Goal: Information Seeking & Learning: Understand process/instructions

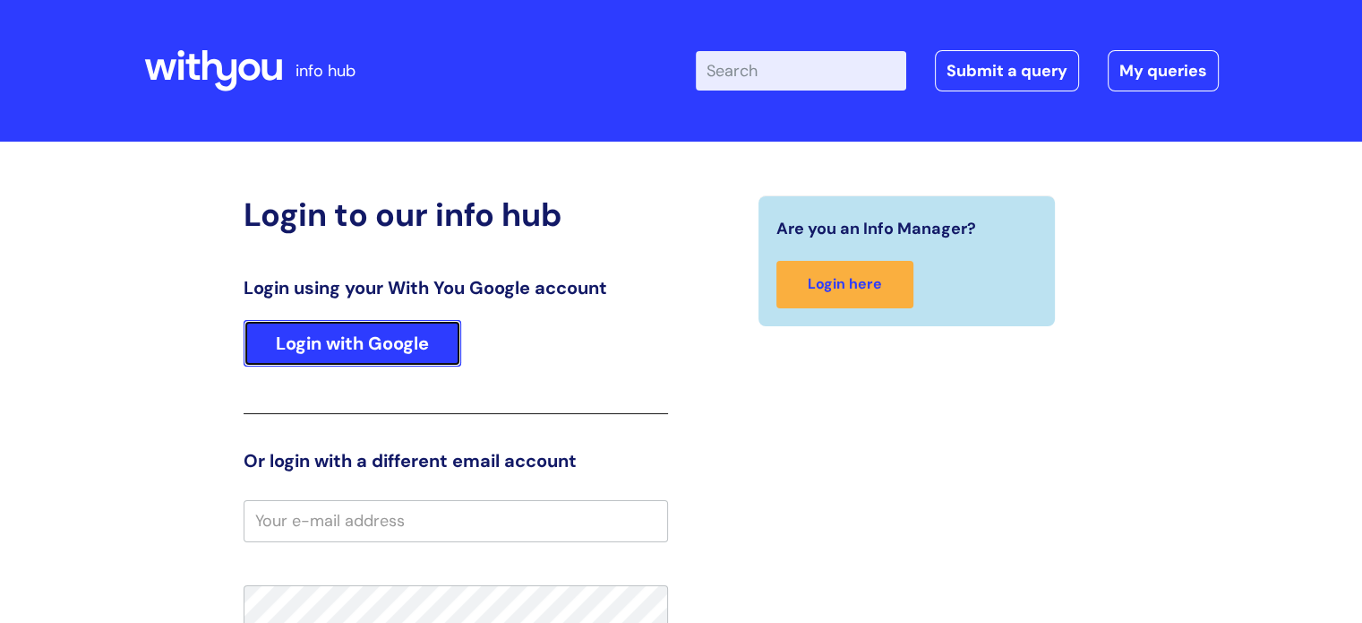
click at [372, 348] on link "Login with Google" at bounding box center [353, 343] width 218 height 47
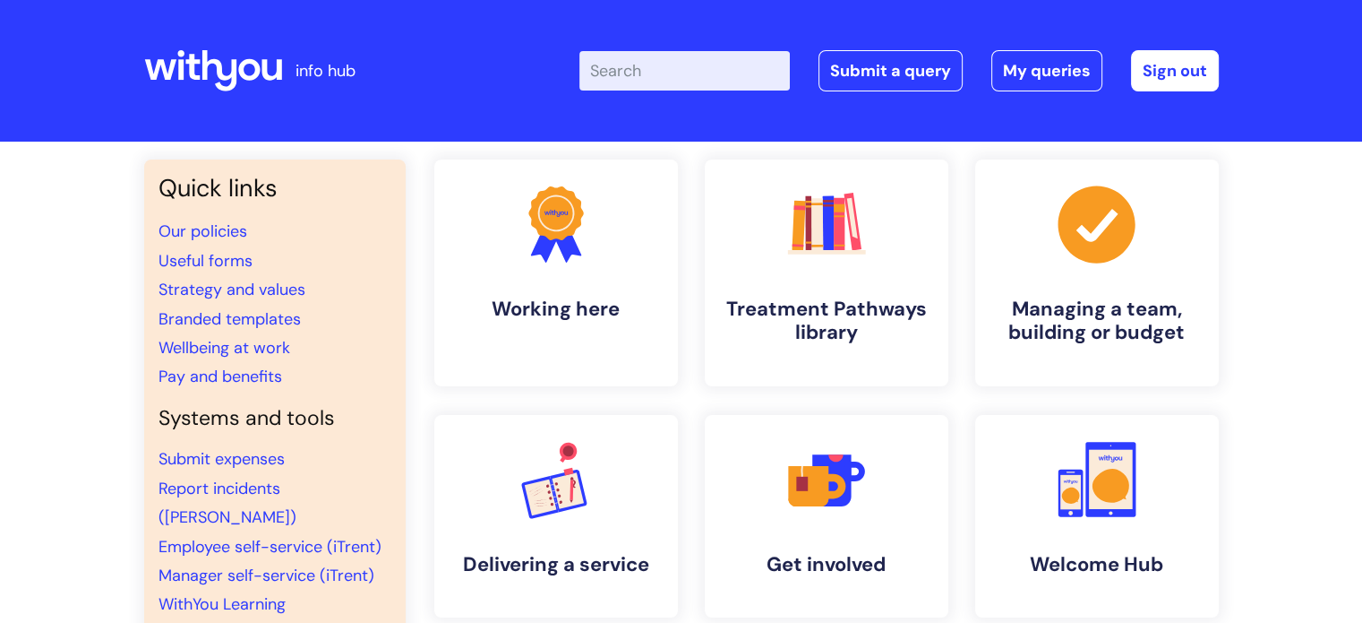
click at [679, 73] on input "Enter your search term here..." at bounding box center [685, 70] width 211 height 39
type input "internet"
click button "Search" at bounding box center [0, 0] width 0 height 0
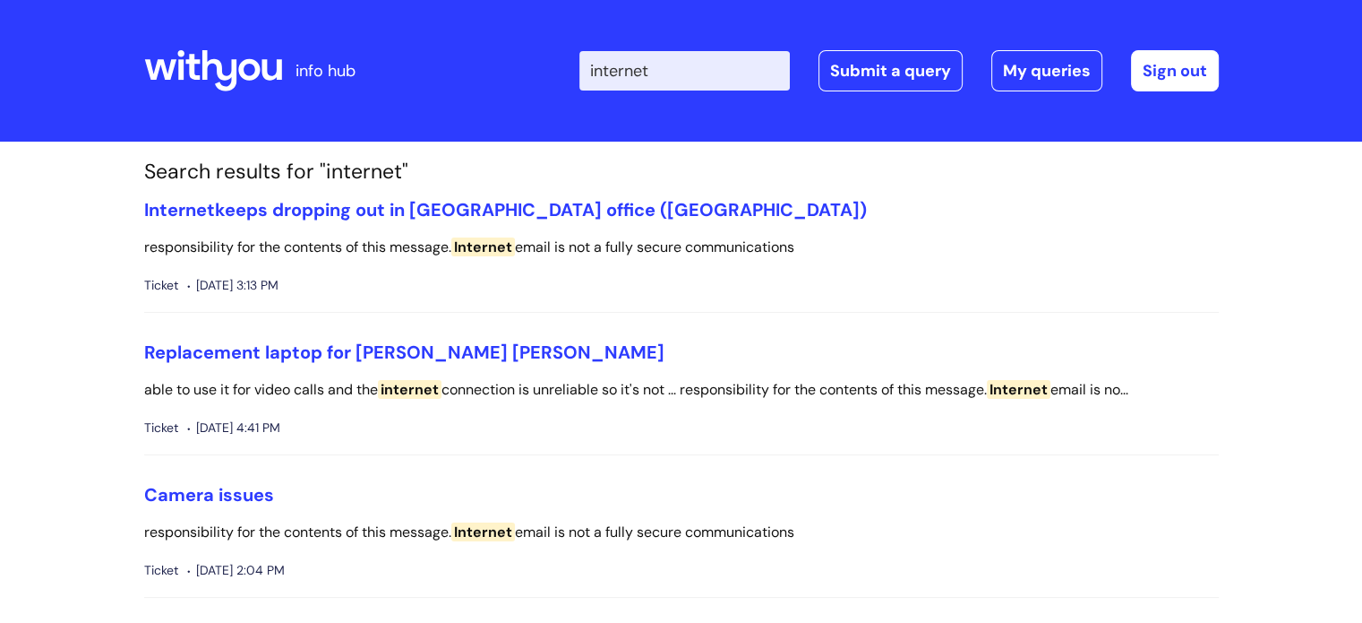
drag, startPoint x: 682, startPoint y: 60, endPoint x: 469, endPoint y: 66, distance: 212.4
click at [469, 66] on div "Enter your search term here... internet Search Submit a query My queries Welcom…" at bounding box center [815, 71] width 808 height 106
type input "wi-fi"
click button "Search" at bounding box center [0, 0] width 0 height 0
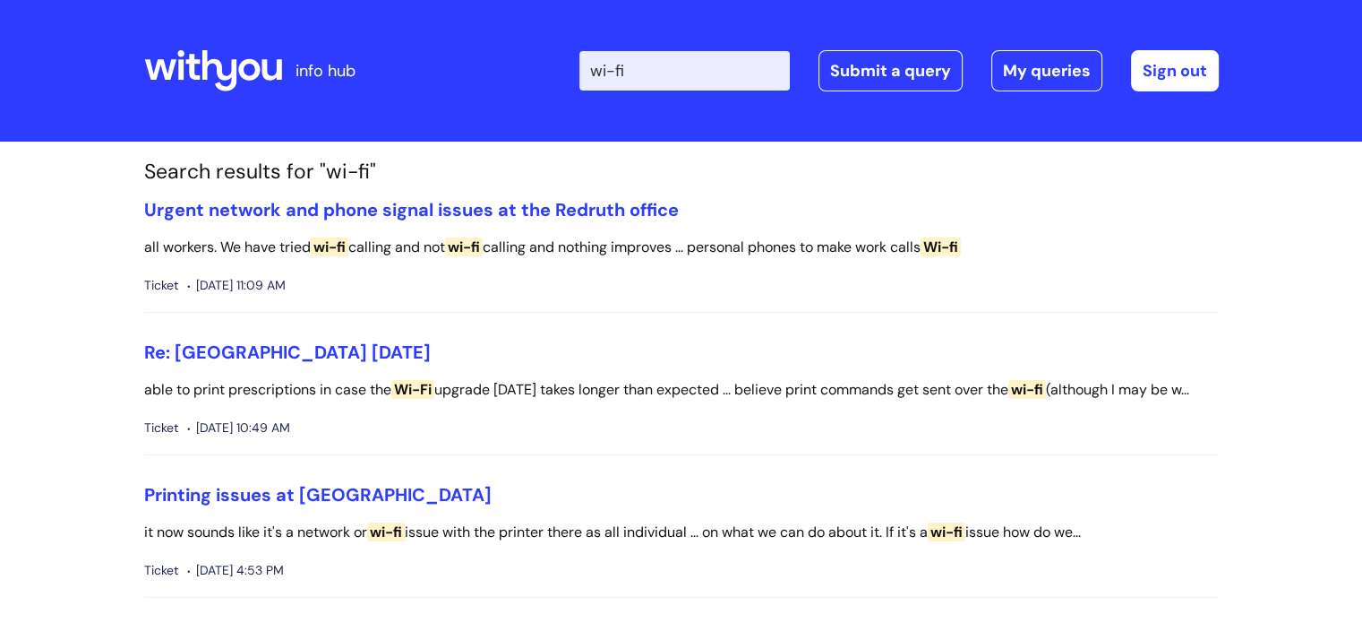
click at [679, 62] on input "wi-fi" at bounding box center [685, 70] width 211 height 39
drag, startPoint x: 663, startPoint y: 69, endPoint x: 552, endPoint y: 59, distance: 111.5
click at [555, 60] on div "Enter your search term here... wi-fi Search Submit a query My queries Welcome E…" at bounding box center [815, 71] width 808 height 106
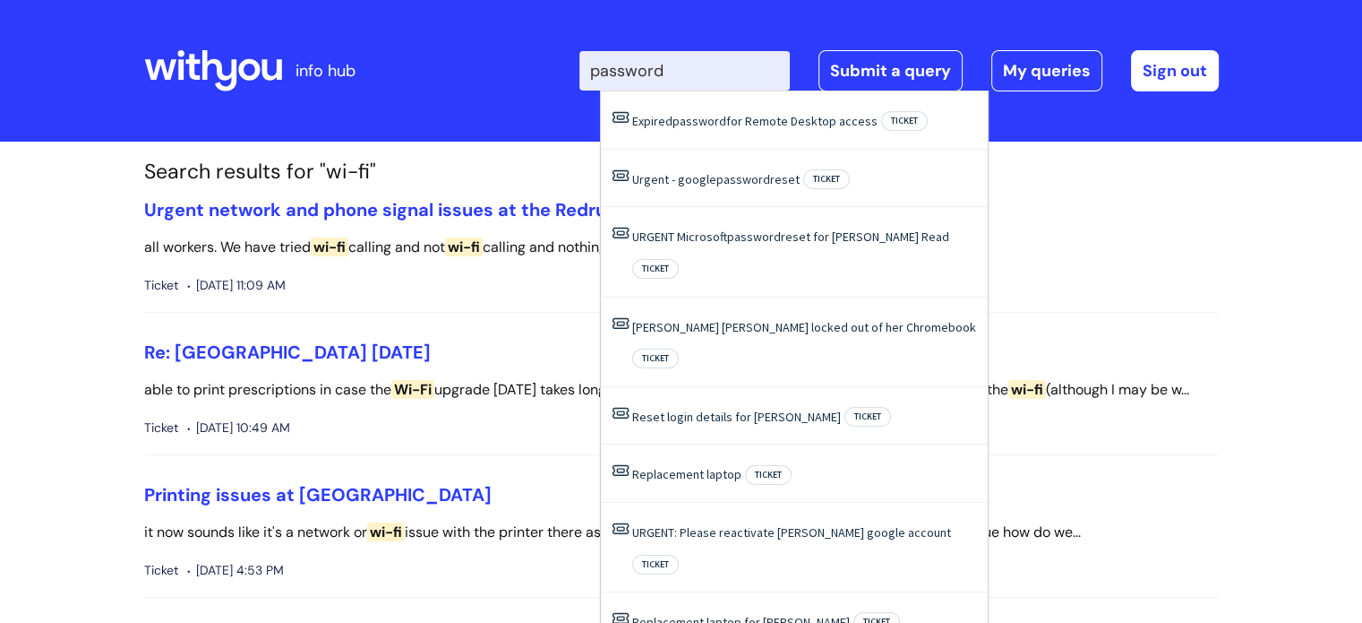
type input "password"
click button "Search" at bounding box center [0, 0] width 0 height 0
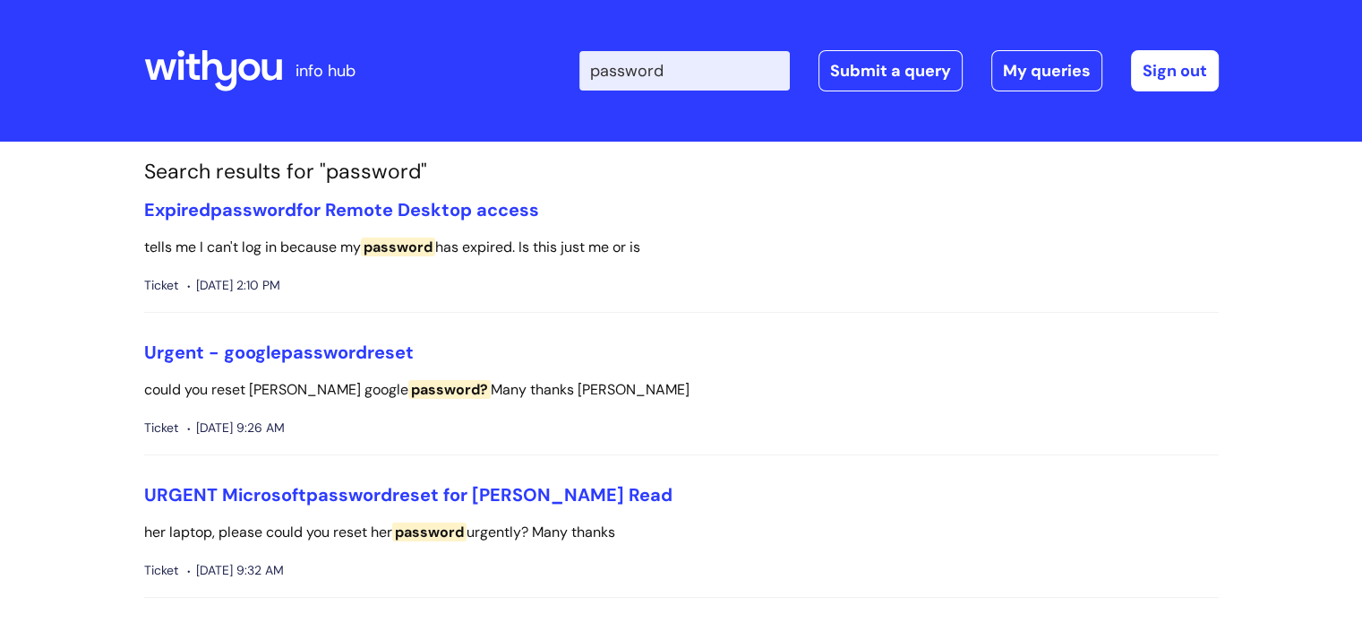
click at [203, 71] on icon at bounding box center [219, 70] width 35 height 41
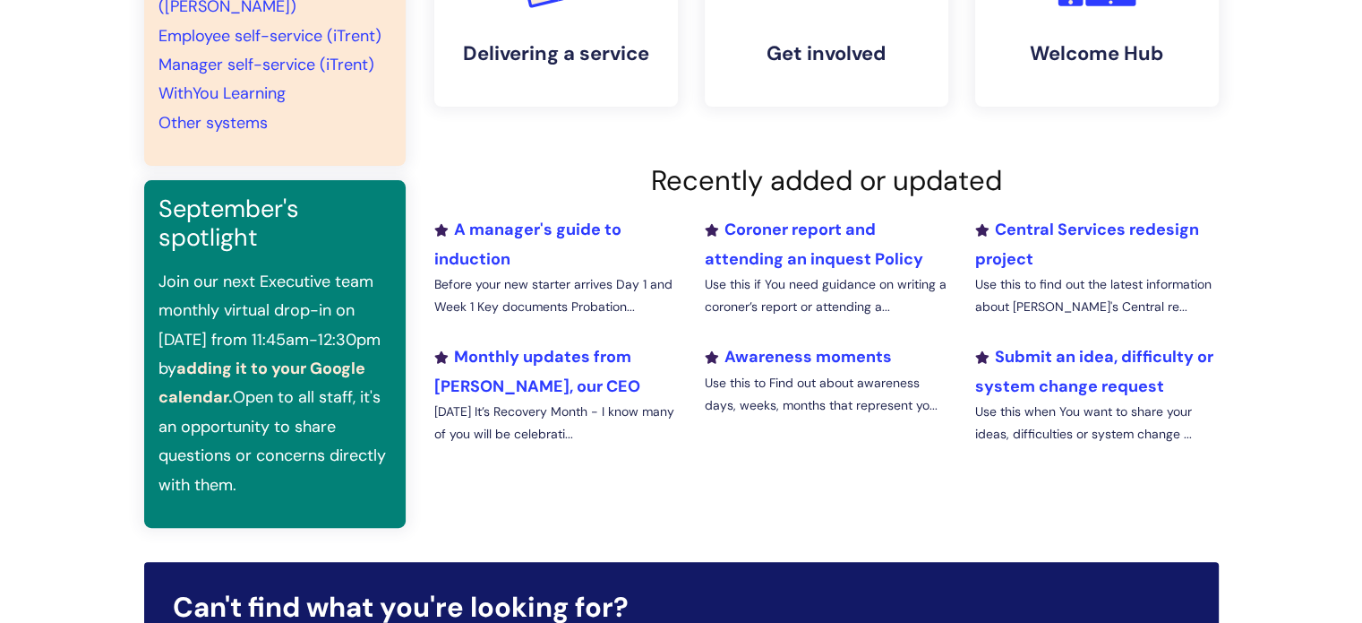
scroll to position [63, 0]
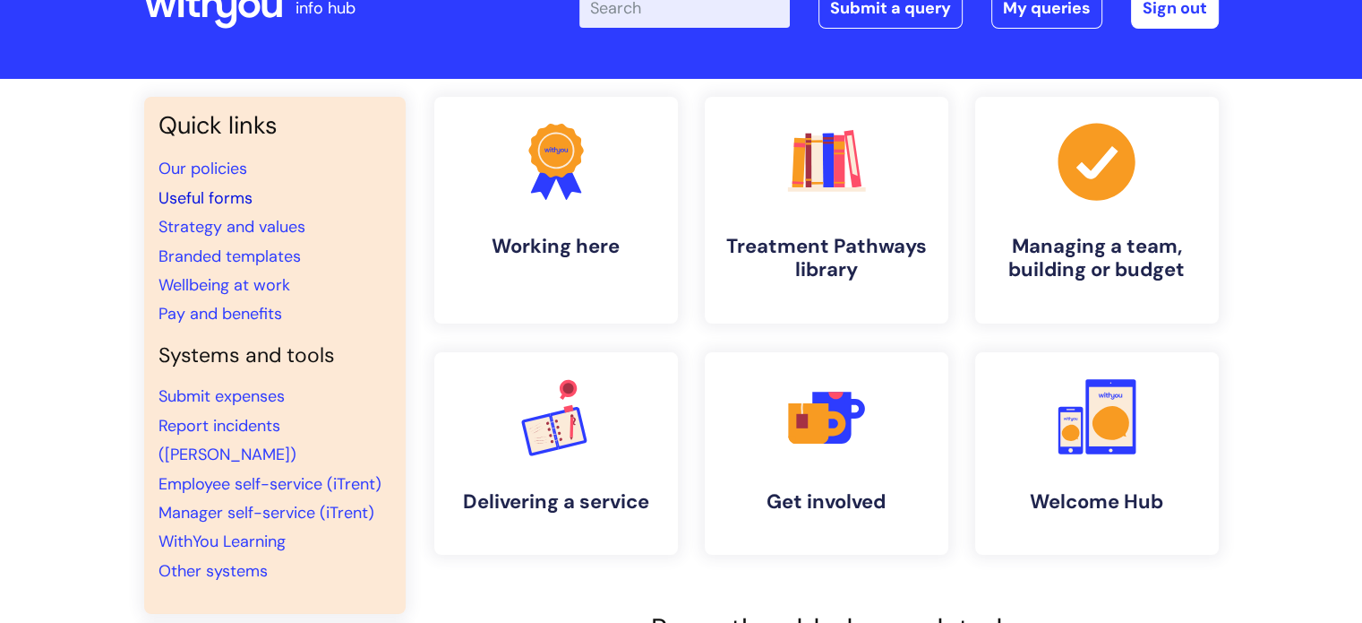
click at [190, 193] on link "Useful forms" at bounding box center [206, 197] width 94 height 21
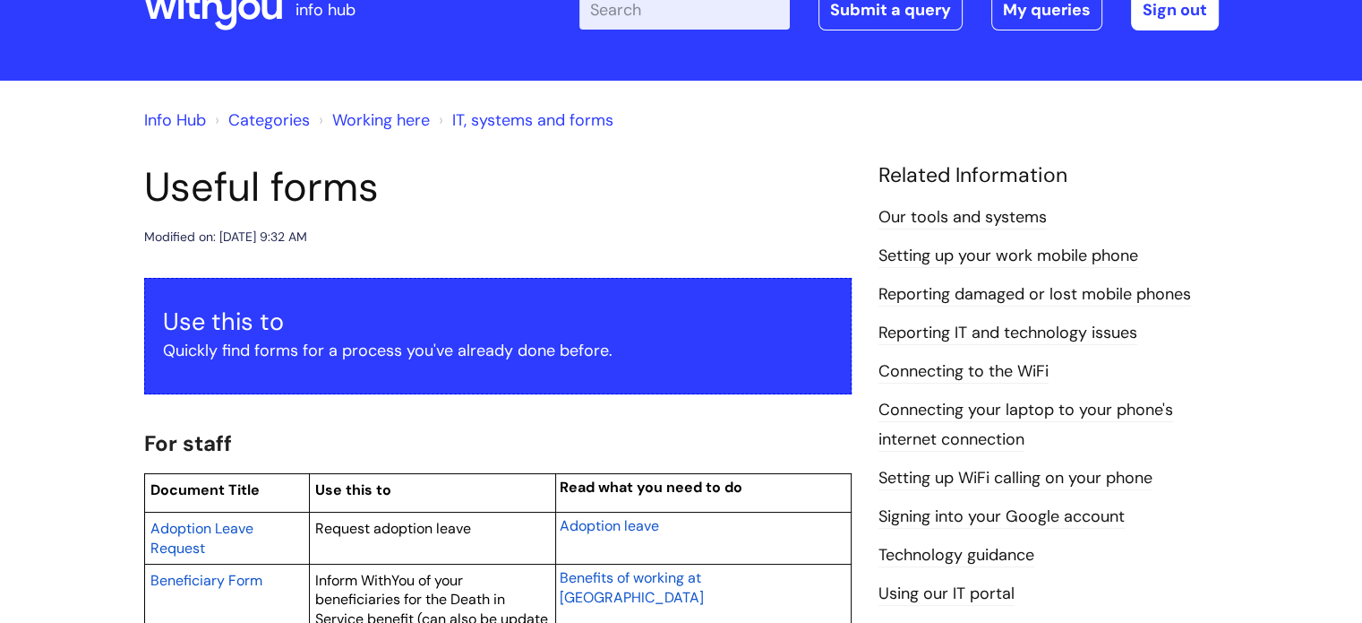
scroll to position [90, 0]
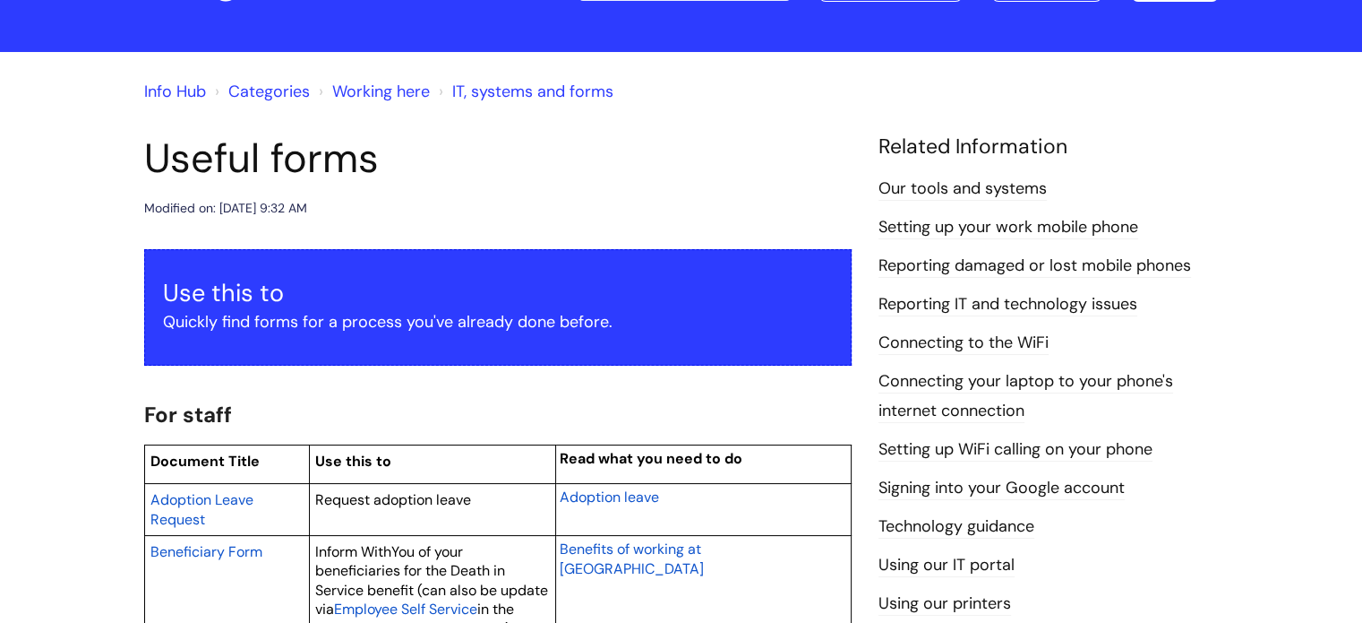
click at [1043, 346] on link "Connecting to the WiFi" at bounding box center [964, 342] width 170 height 23
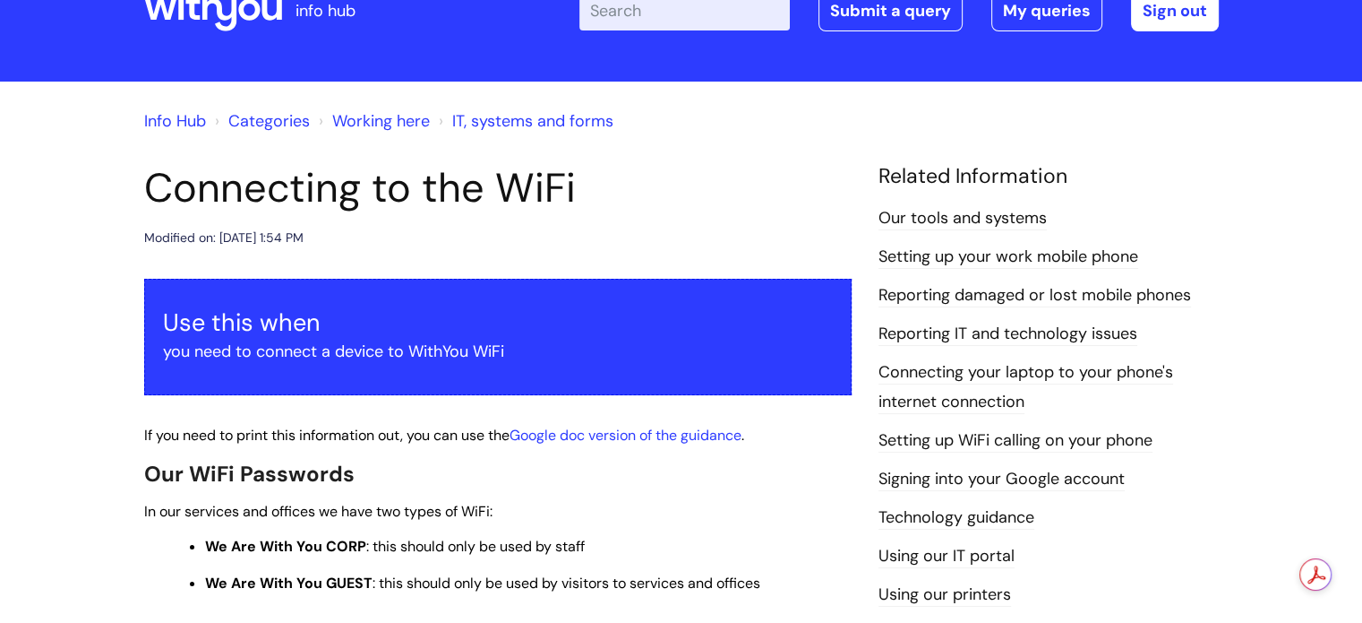
scroll to position [90, 0]
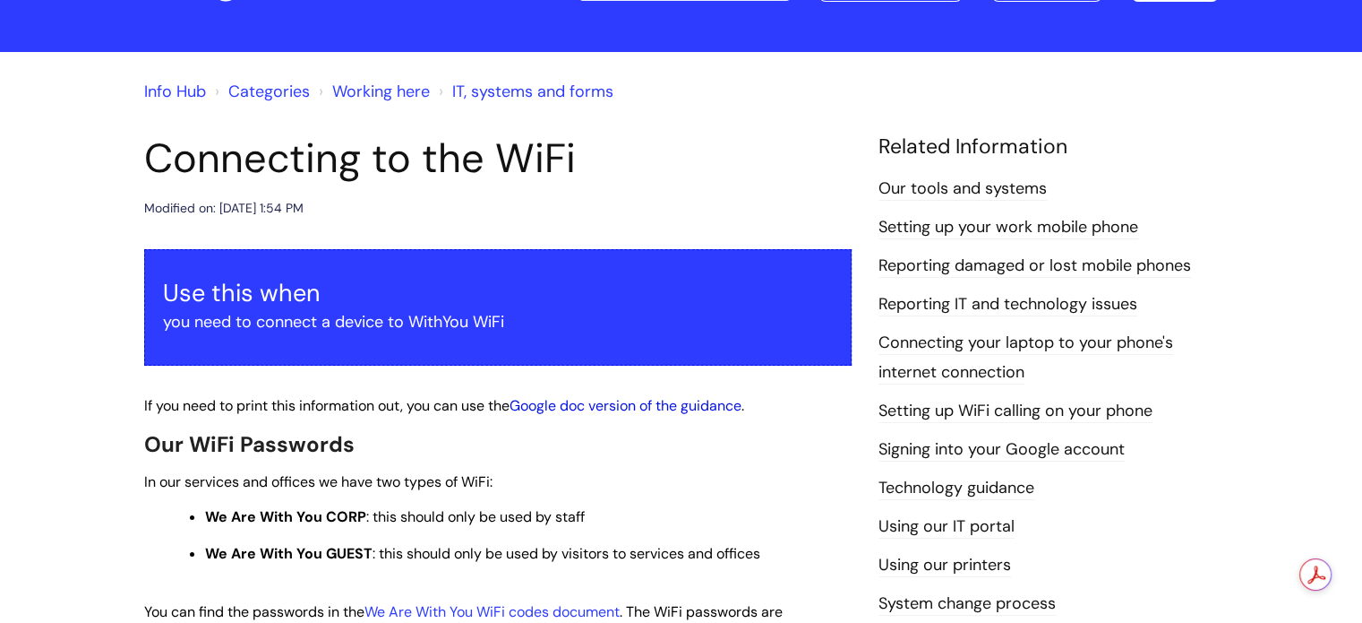
click at [702, 404] on link "Google doc version of the guidance" at bounding box center [626, 405] width 232 height 19
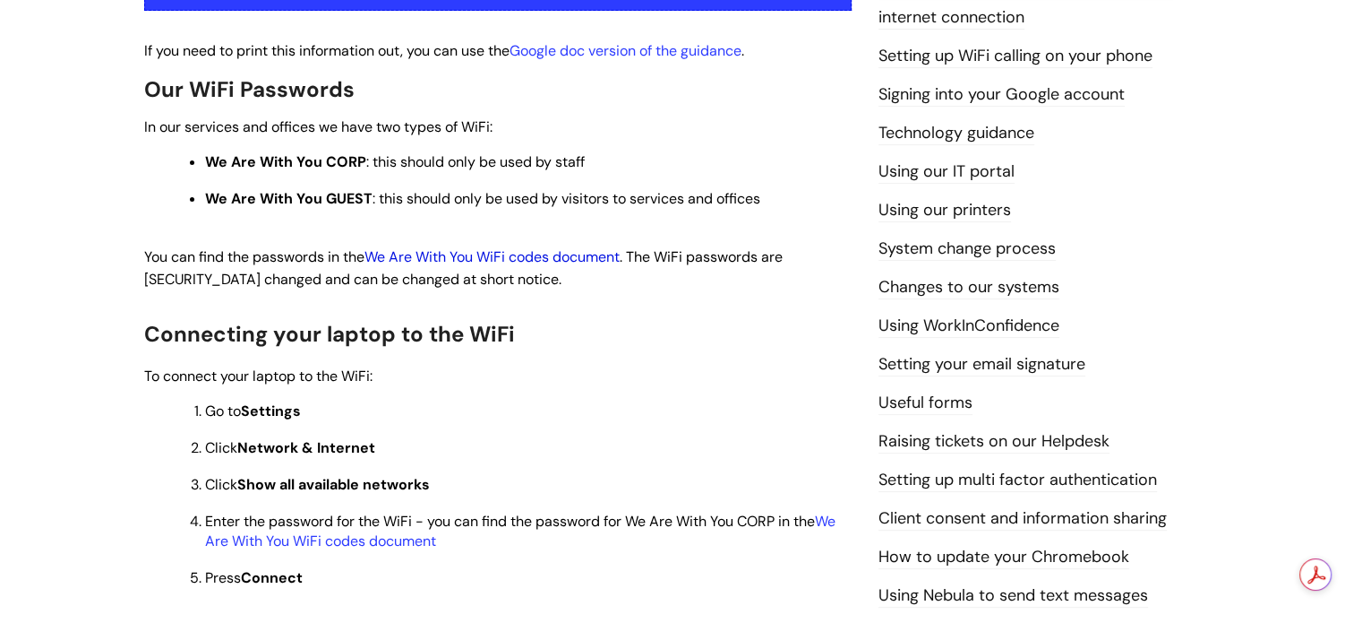
scroll to position [448, 0]
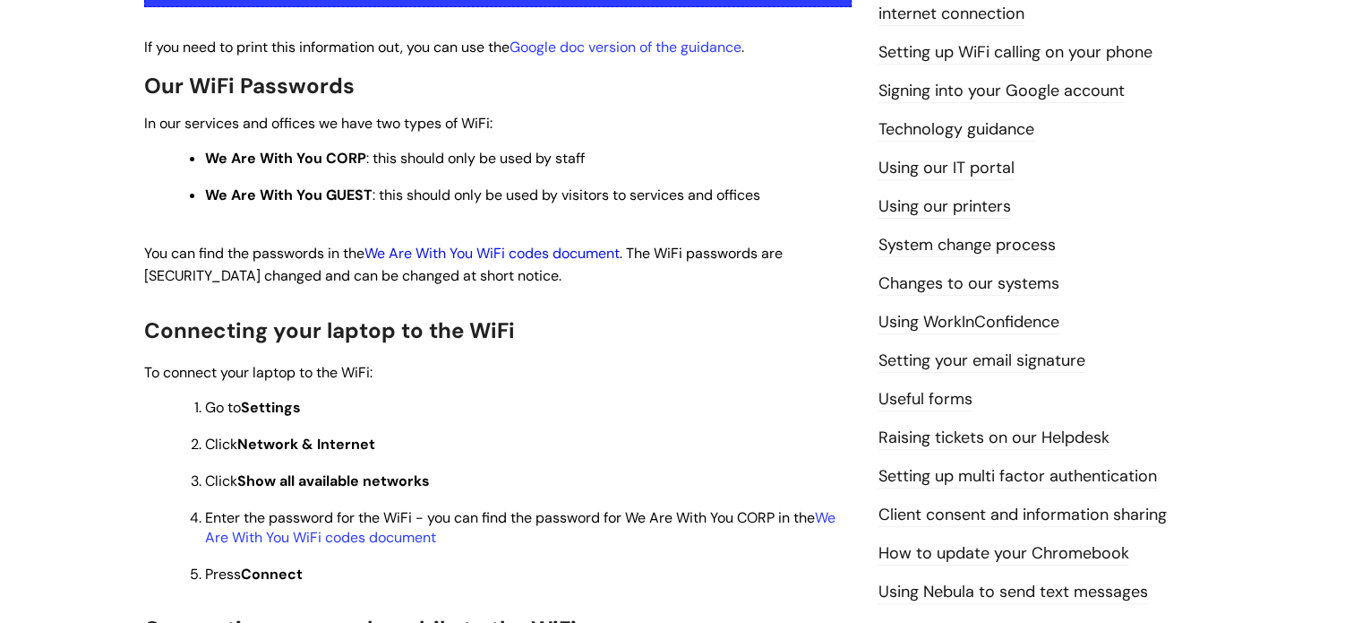
click at [491, 252] on link "We Are With You WiFi codes document" at bounding box center [492, 253] width 255 height 19
